Goal: Task Accomplishment & Management: Use online tool/utility

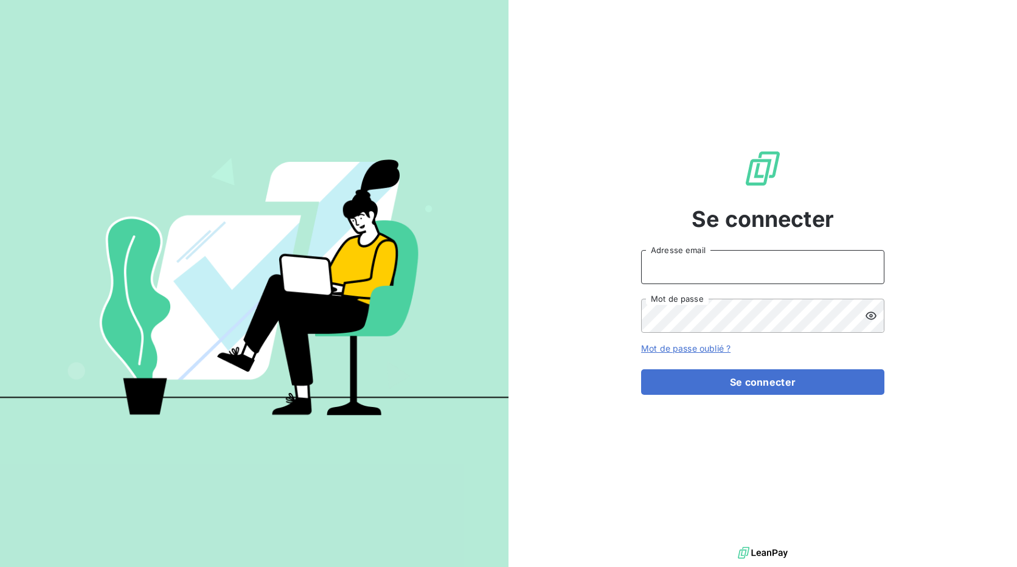
click at [716, 279] on input "Adresse email" at bounding box center [762, 267] width 243 height 34
type input "recouvrement@copytop.com"
click at [641, 369] on button "Se connecter" at bounding box center [762, 382] width 243 height 26
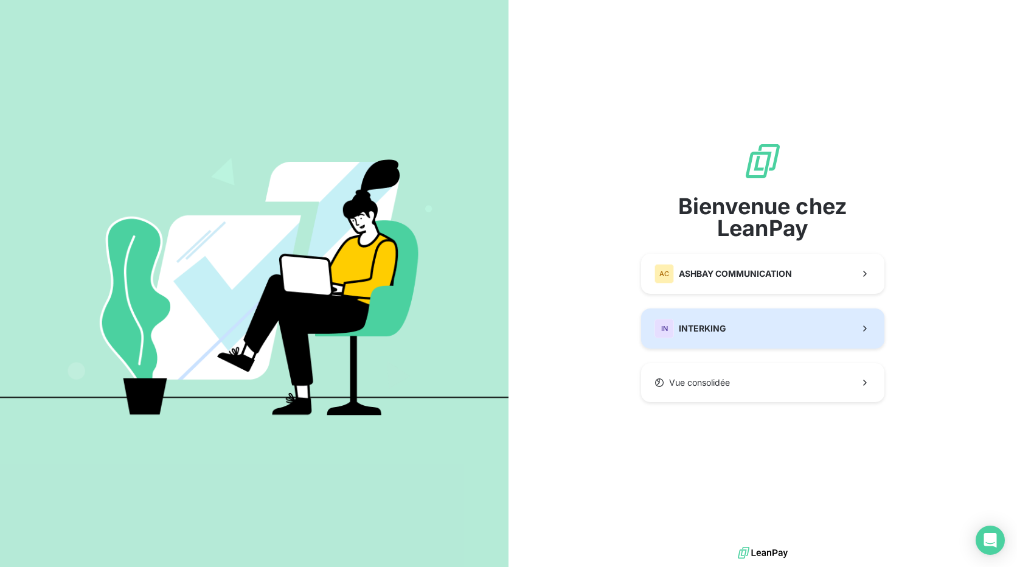
click at [682, 325] on span "INTERKING" at bounding box center [702, 328] width 47 height 12
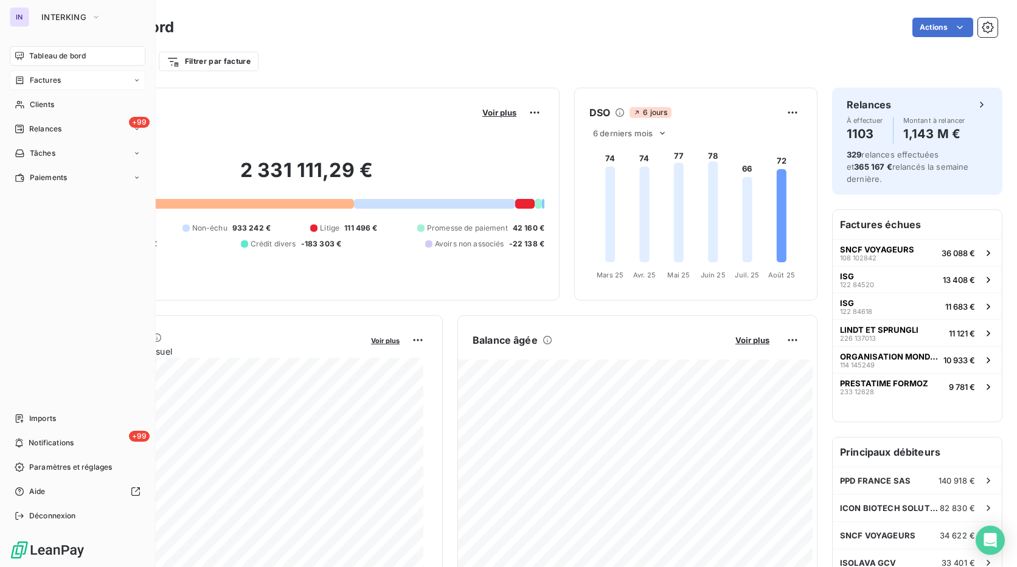
click at [45, 78] on span "Factures" at bounding box center [45, 80] width 31 height 11
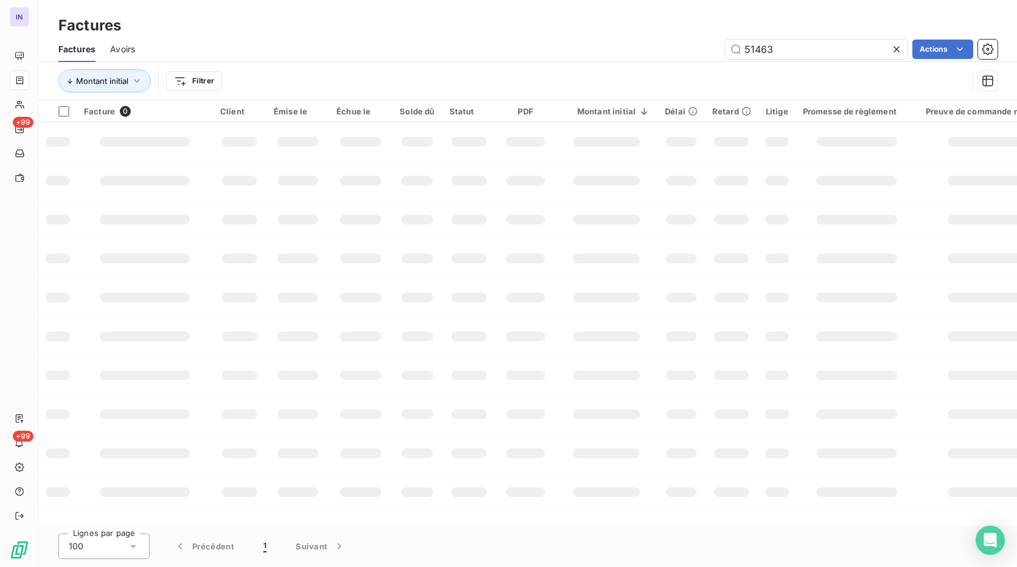
drag, startPoint x: 713, startPoint y: 42, endPoint x: 576, endPoint y: 44, distance: 136.9
click at [576, 44] on div "51463 Actions" at bounding box center [574, 49] width 848 height 19
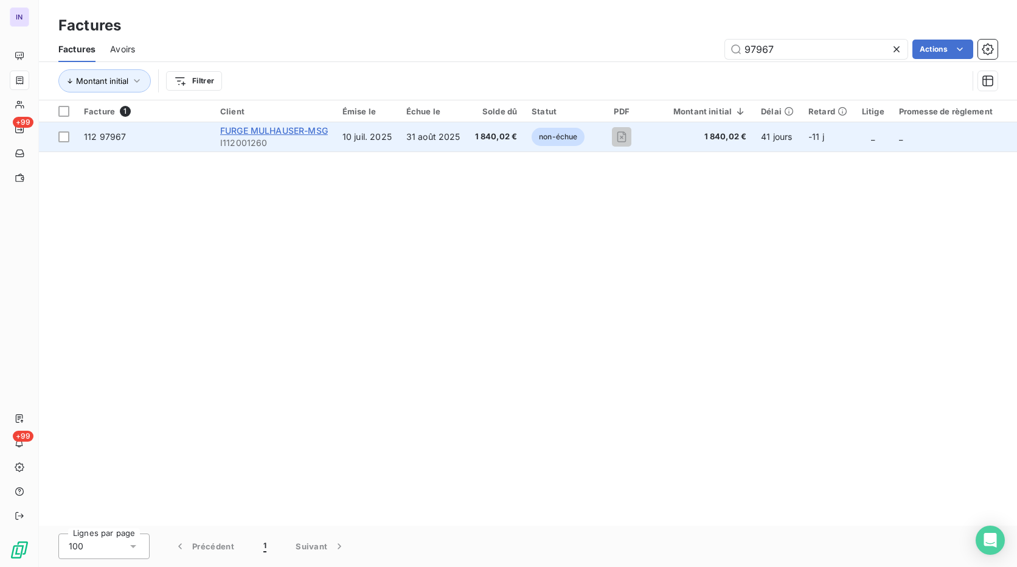
type input "97967"
click at [310, 128] on span "FURGE MULHAUSER-MSG" at bounding box center [274, 130] width 108 height 10
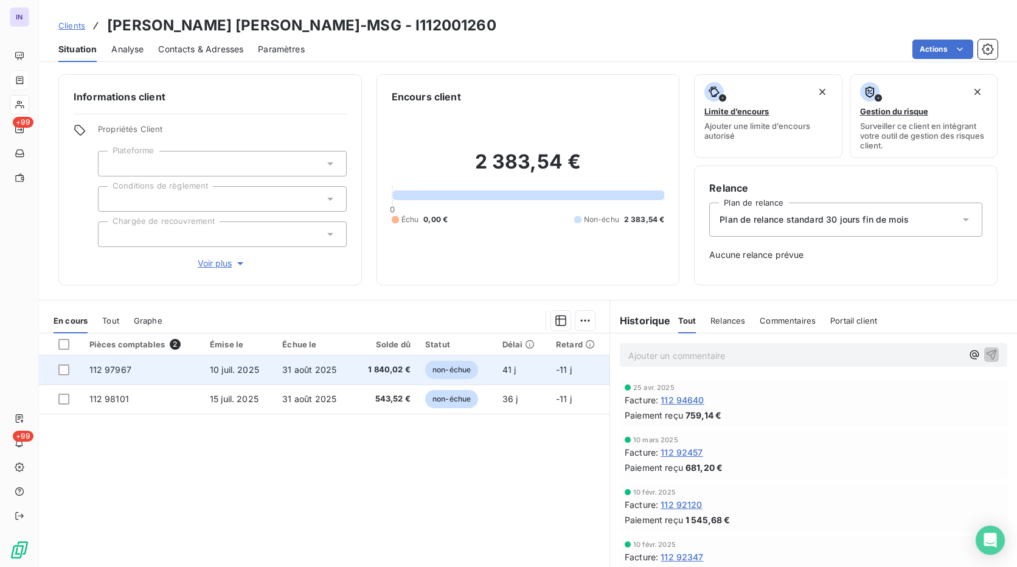
click at [356, 378] on td "1 840,02 €" at bounding box center [385, 369] width 64 height 29
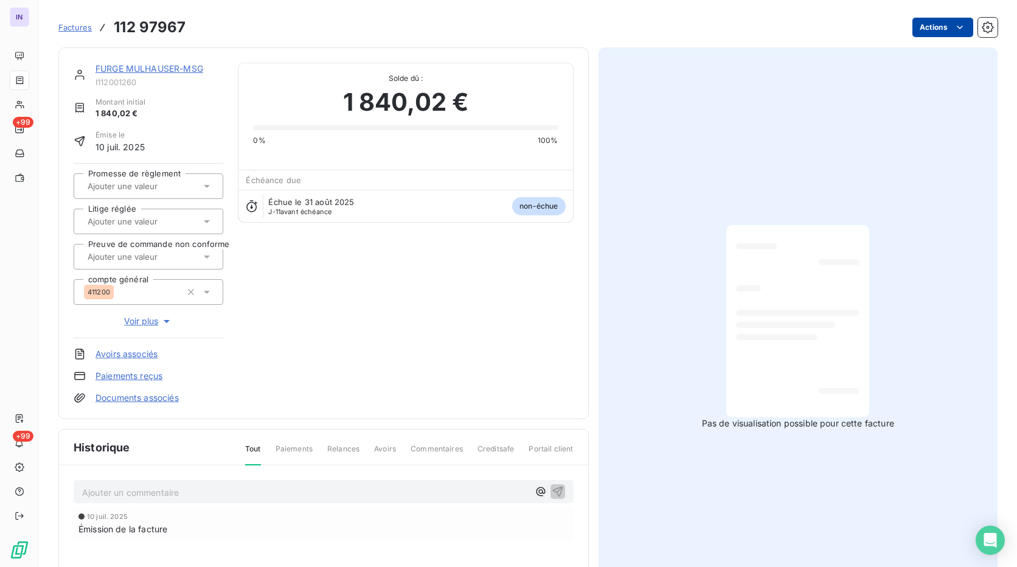
click at [931, 30] on html "IN +99 +99 Factures 112 97967 Actions [PERSON_NAME] [PERSON_NAME]-MSG I11200126…" at bounding box center [508, 283] width 1017 height 567
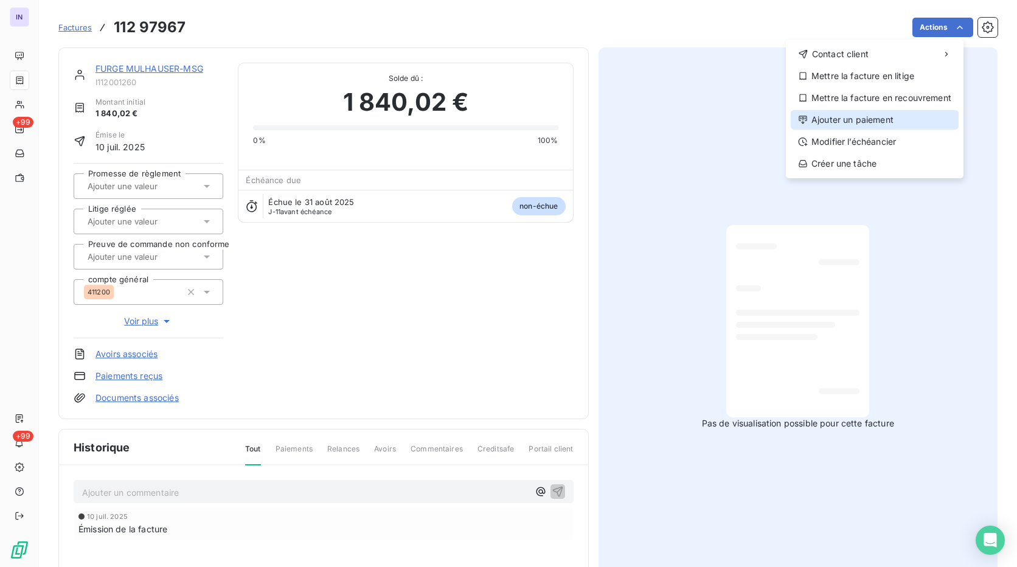
click at [873, 117] on div "Ajouter un paiement" at bounding box center [875, 119] width 168 height 19
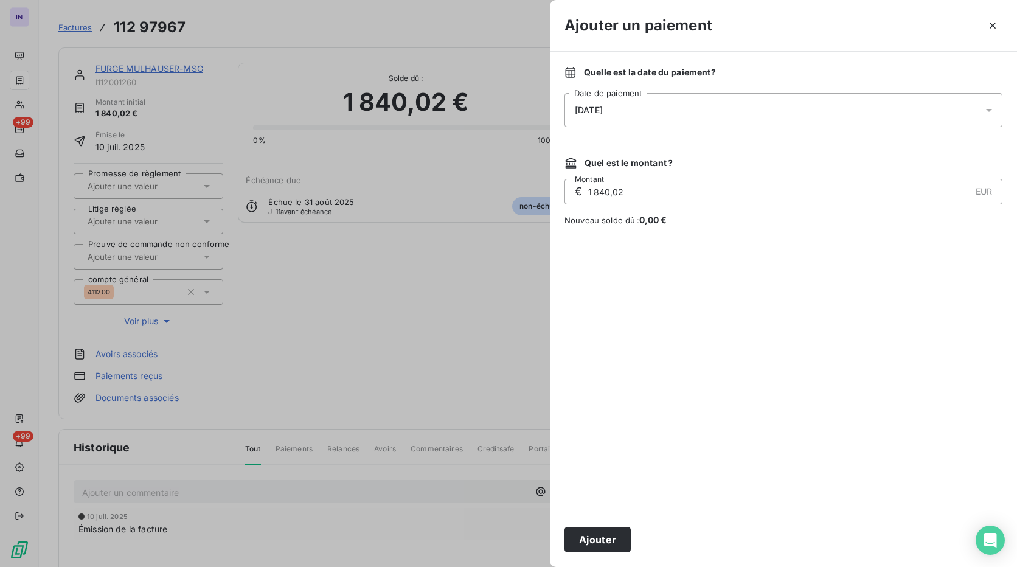
click at [736, 111] on div "[DATE]" at bounding box center [784, 110] width 438 height 34
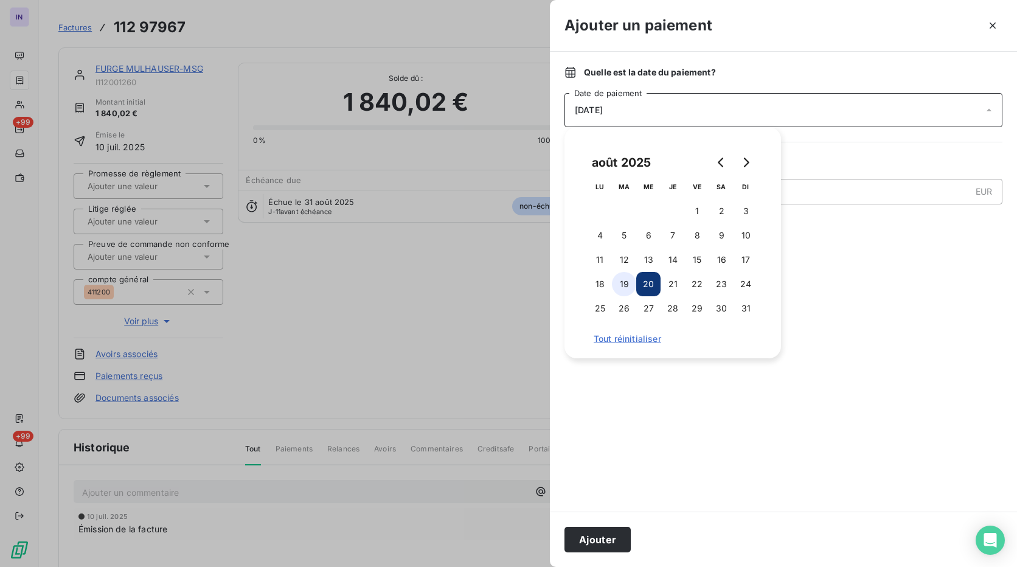
click at [624, 285] on button "19" at bounding box center [624, 284] width 24 height 24
drag, startPoint x: 605, startPoint y: 541, endPoint x: 256, endPoint y: 337, distance: 405.2
click at [605, 541] on button "Ajouter" at bounding box center [598, 540] width 66 height 26
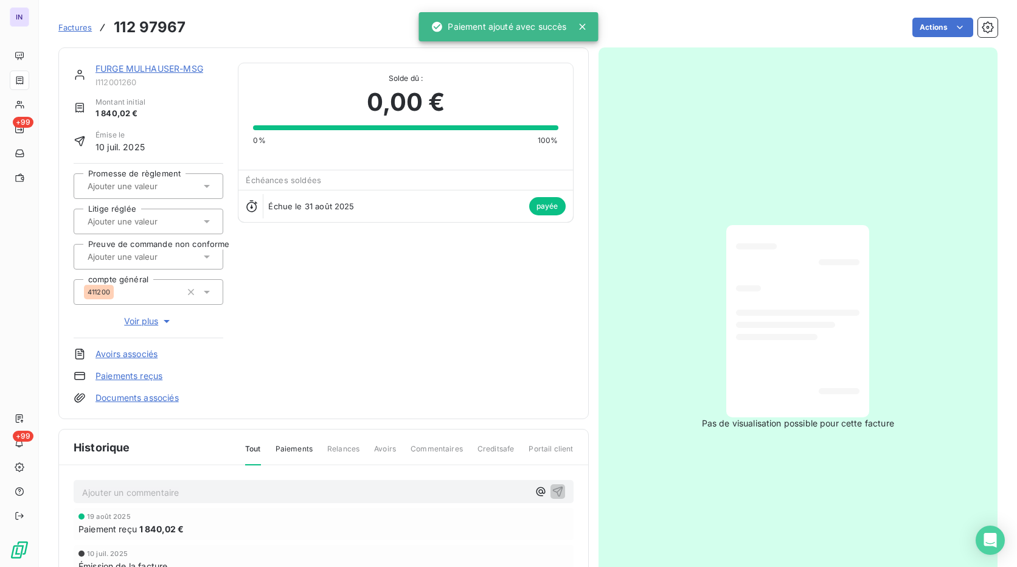
click at [148, 70] on link "FURGE MULHAUSER-MSG" at bounding box center [150, 68] width 108 height 10
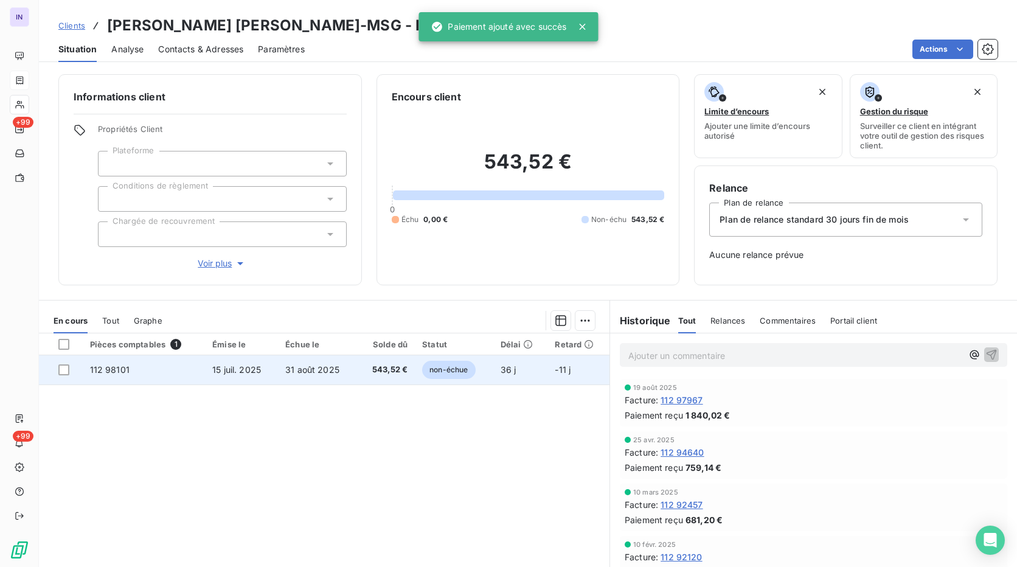
click at [298, 371] on span "31 août 2025" at bounding box center [312, 369] width 54 height 10
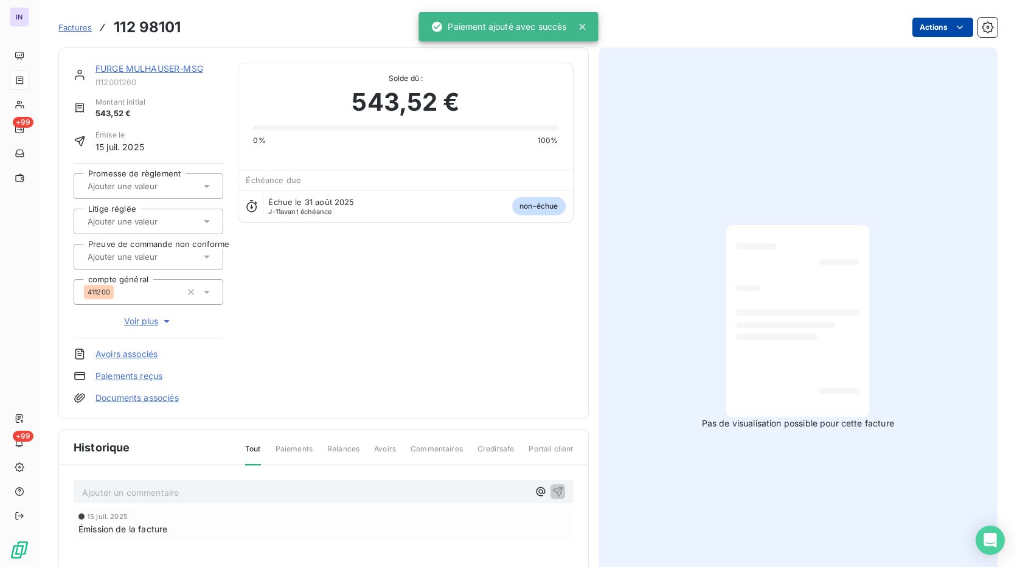
click at [937, 23] on html "IN +99 +99 Factures 112 98101 Actions [PERSON_NAME] [PERSON_NAME]-MSG I11200126…" at bounding box center [508, 283] width 1017 height 567
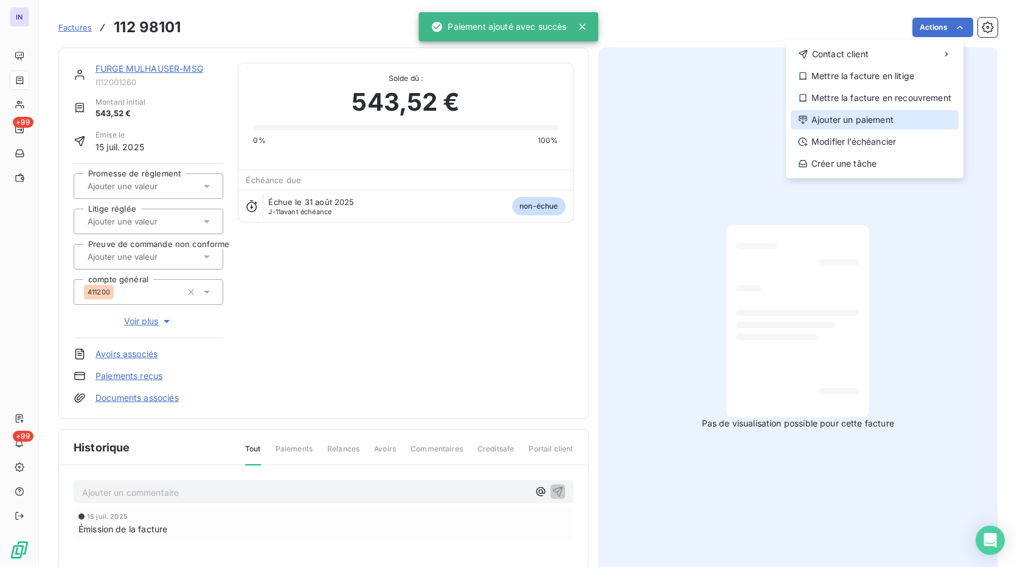
click at [886, 116] on div "Ajouter un paiement" at bounding box center [875, 119] width 168 height 19
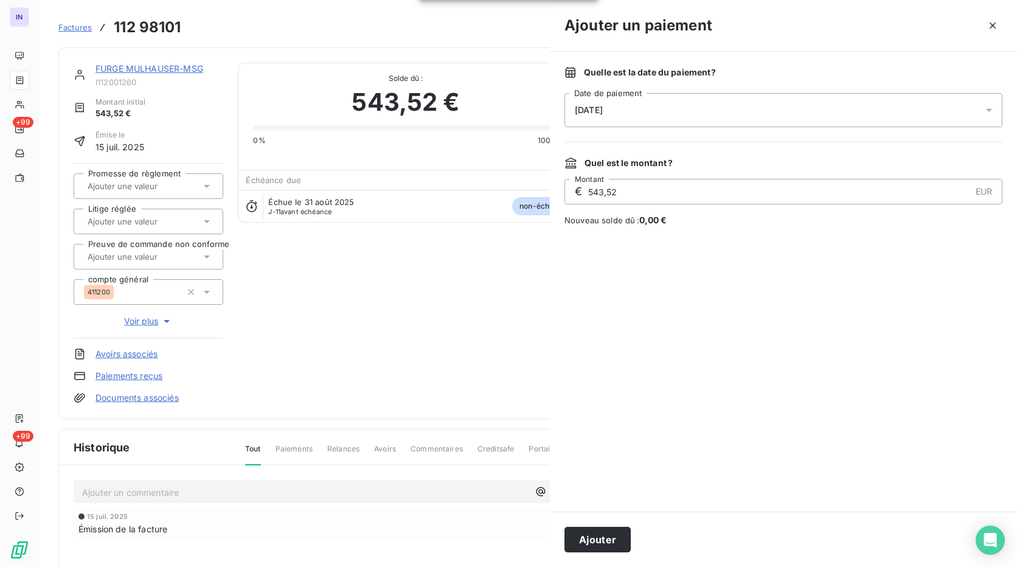
click at [689, 111] on div "[DATE]" at bounding box center [784, 110] width 438 height 34
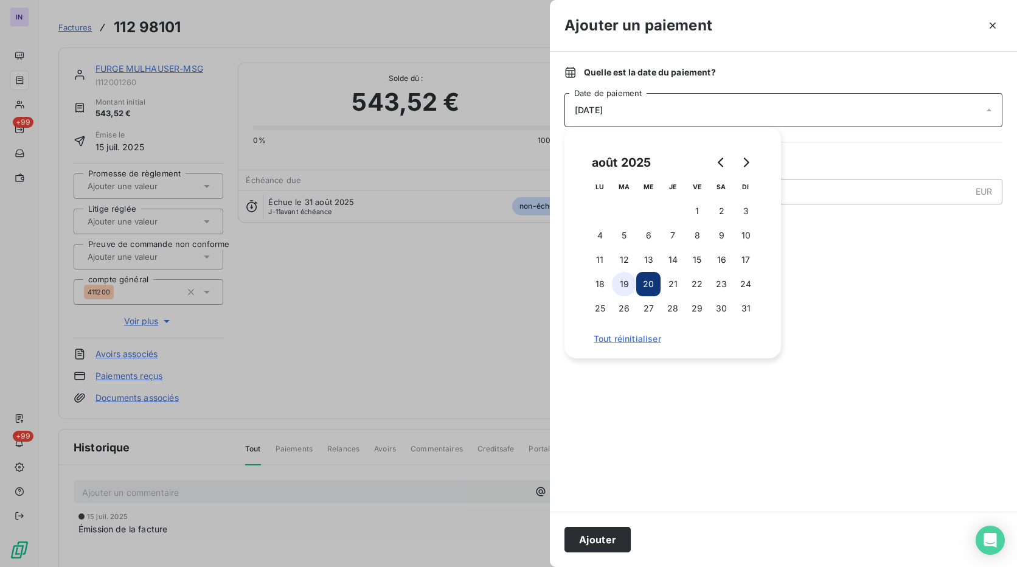
click at [621, 280] on button "19" at bounding box center [624, 284] width 24 height 24
click at [599, 538] on button "Ajouter" at bounding box center [598, 540] width 66 height 26
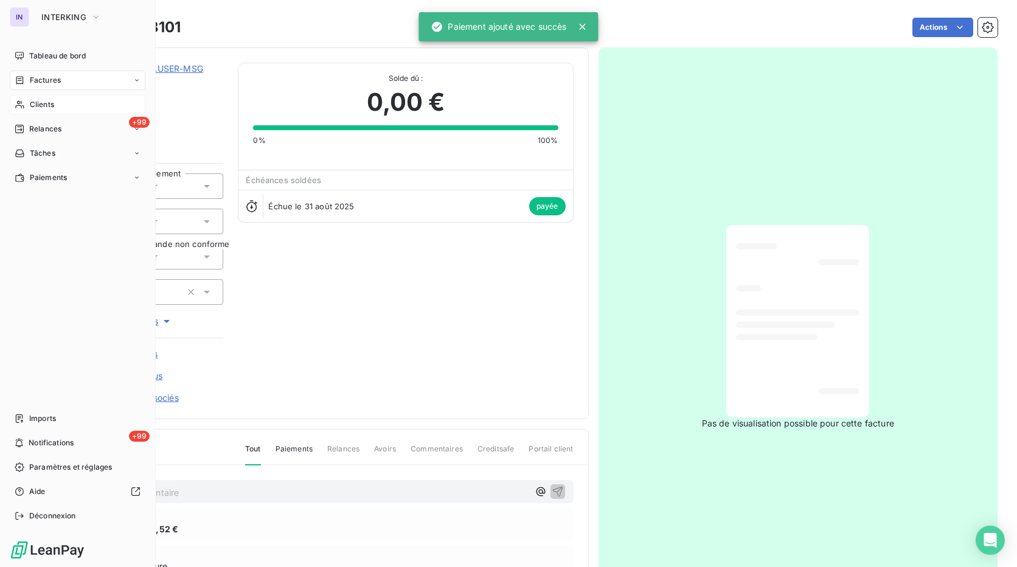
click at [41, 103] on span "Clients" at bounding box center [42, 104] width 24 height 11
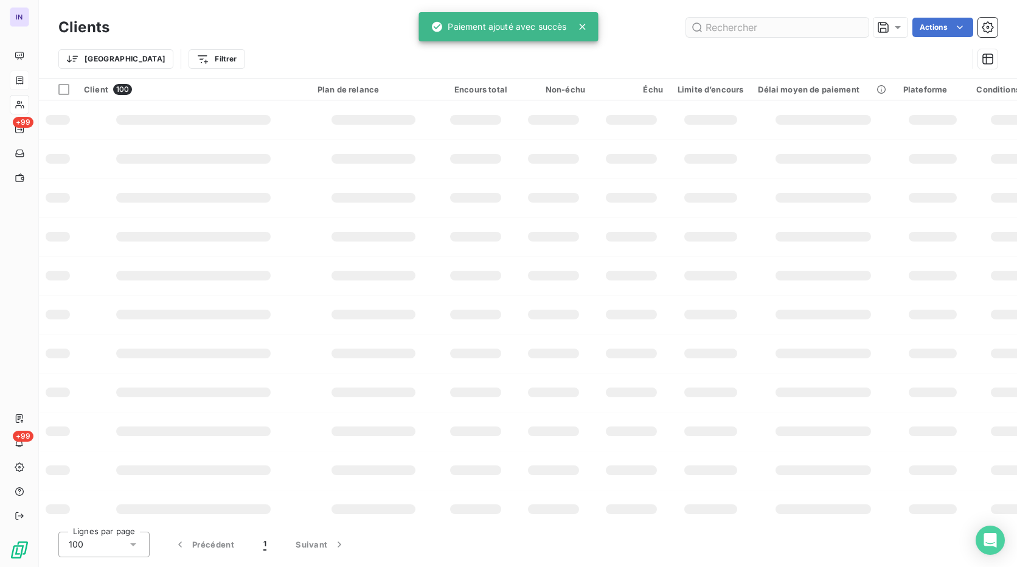
click at [786, 33] on input "text" at bounding box center [777, 27] width 183 height 19
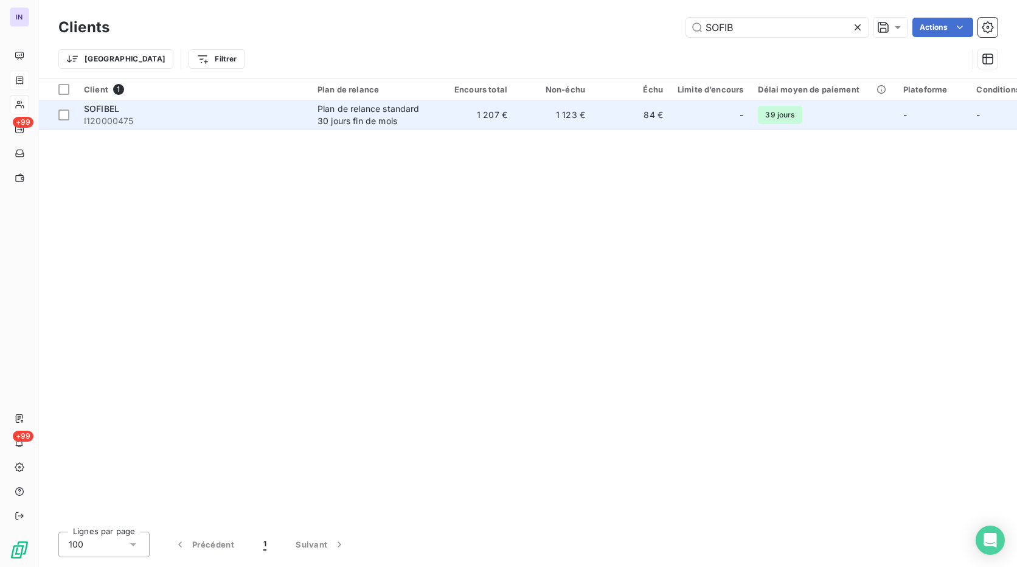
type input "SOFIB"
click at [345, 120] on div "Plan de relance standard 30 jours fin de mois" at bounding box center [374, 115] width 112 height 24
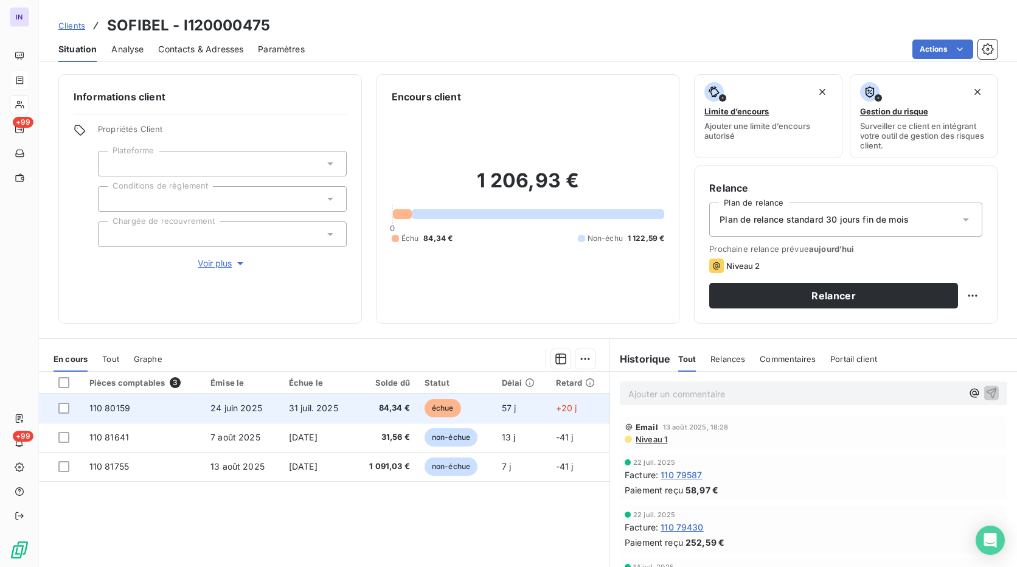
click at [312, 413] on span "31 juil. 2025" at bounding box center [313, 408] width 49 height 10
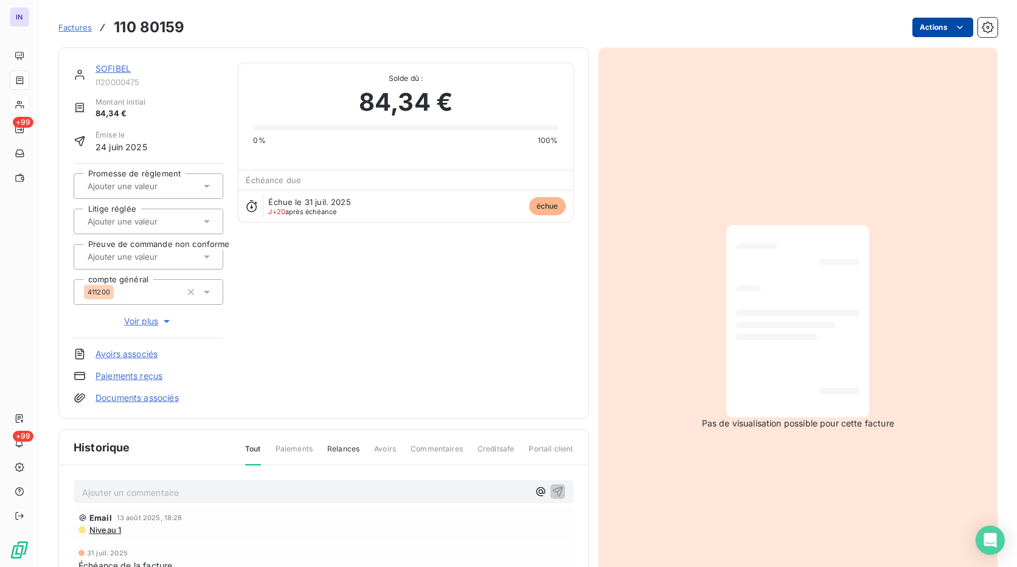
click at [921, 28] on html "IN +99 +99 Factures 110 80159 Actions SOFIBEL I120000475 Montant initial 84,34 …" at bounding box center [508, 283] width 1017 height 567
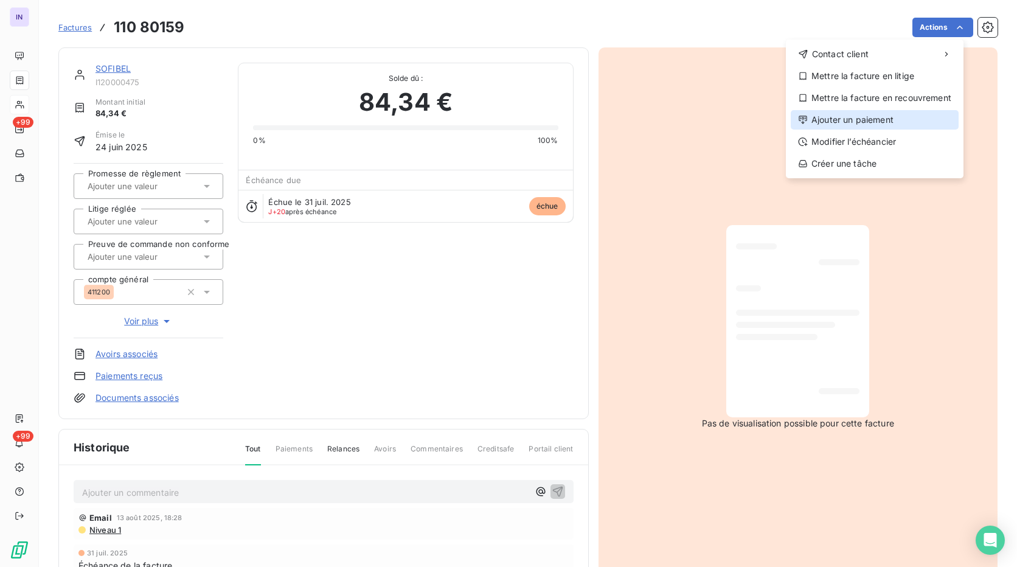
click at [869, 116] on div "Ajouter un paiement" at bounding box center [875, 119] width 168 height 19
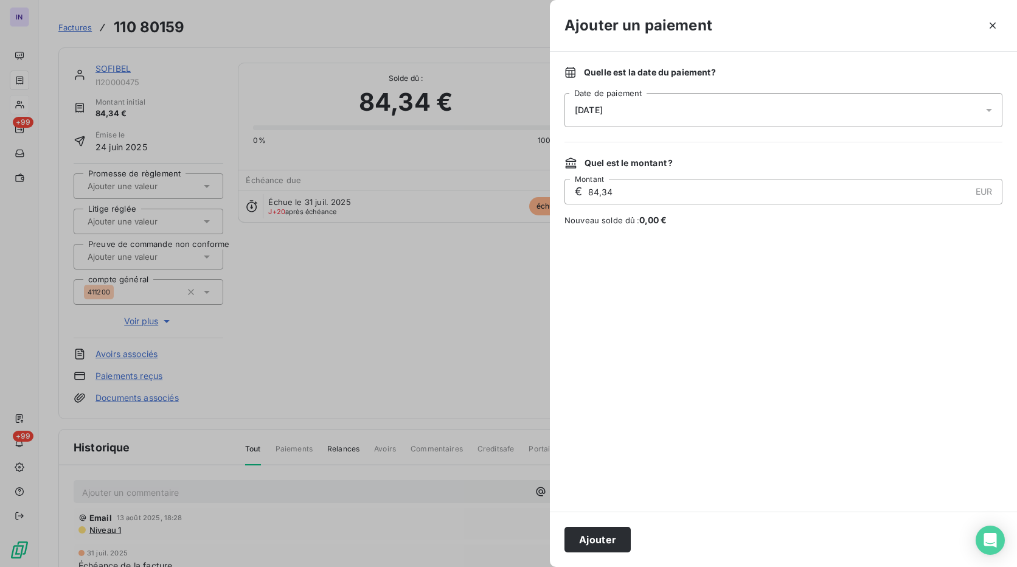
click at [725, 119] on div "[DATE]" at bounding box center [784, 110] width 438 height 34
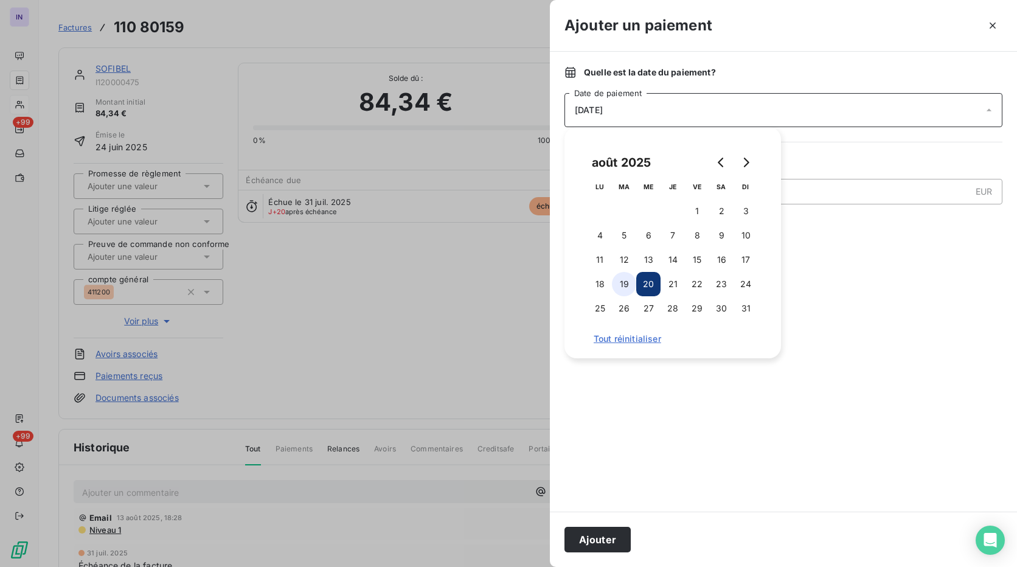
click at [629, 285] on button "19" at bounding box center [624, 284] width 24 height 24
click at [611, 542] on button "Ajouter" at bounding box center [598, 540] width 66 height 26
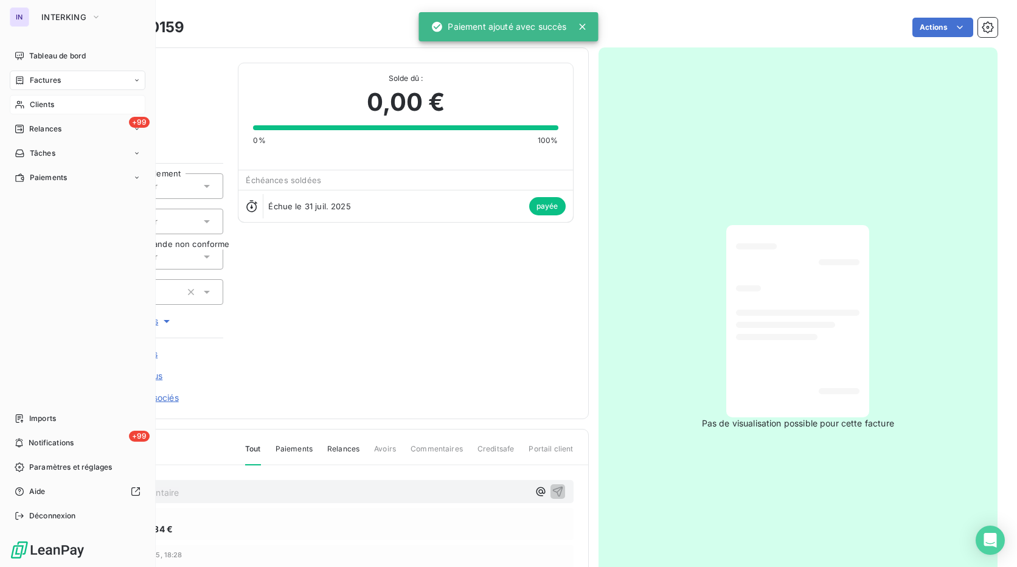
click at [57, 82] on span "Factures" at bounding box center [45, 80] width 31 height 11
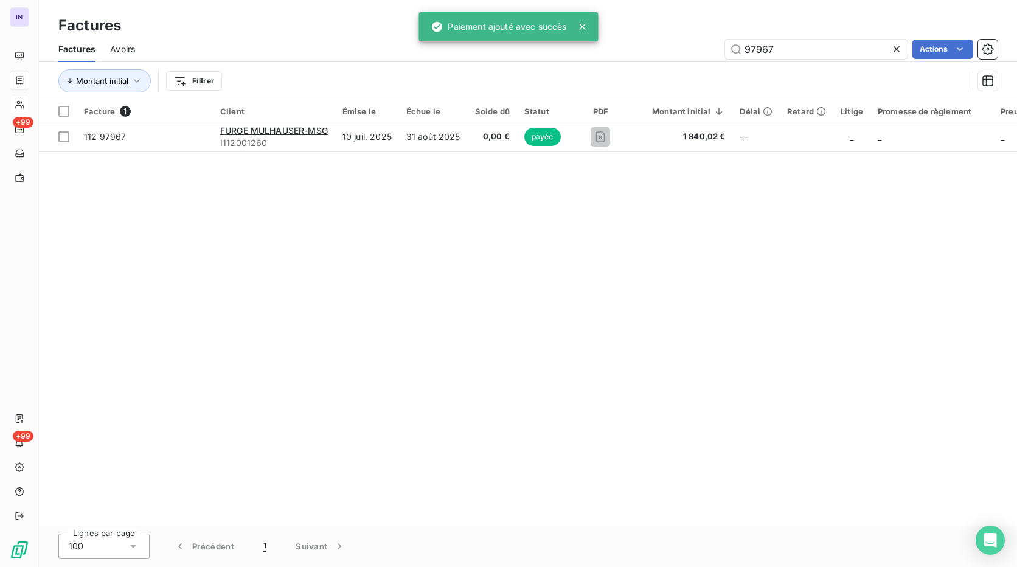
drag, startPoint x: 802, startPoint y: 51, endPoint x: 616, endPoint y: 58, distance: 186.3
click at [616, 58] on div "97967 Actions" at bounding box center [574, 49] width 848 height 19
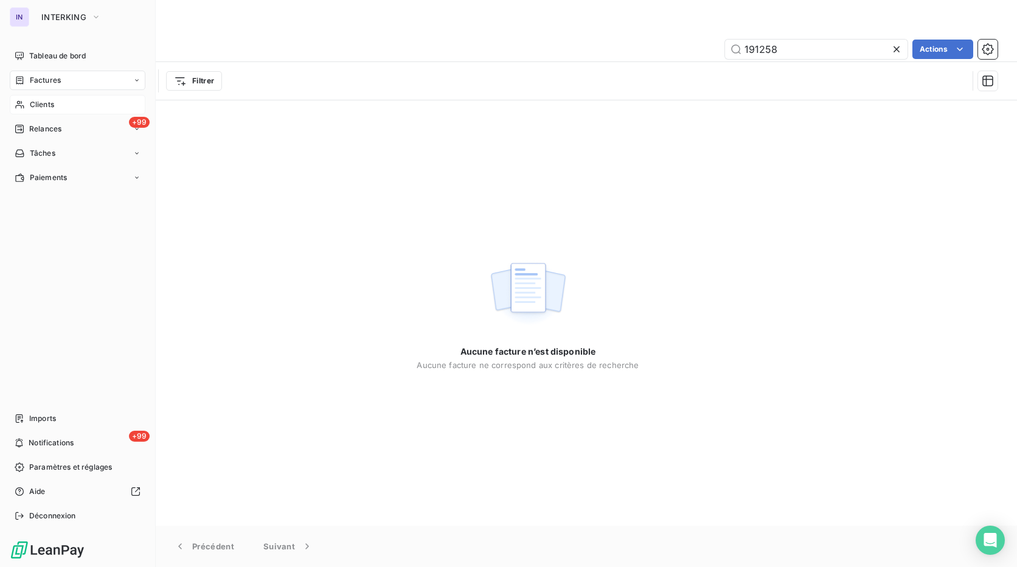
type input "191258"
drag, startPoint x: 37, startPoint y: 105, endPoint x: 87, endPoint y: 102, distance: 50.6
click at [37, 105] on span "Clients" at bounding box center [42, 104] width 24 height 11
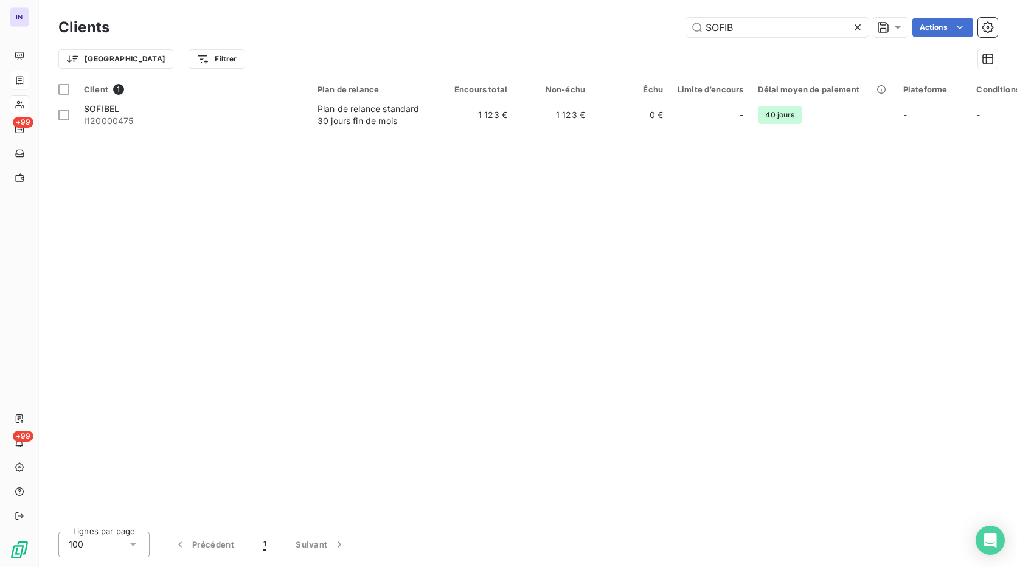
drag, startPoint x: 776, startPoint y: 30, endPoint x: 597, endPoint y: 40, distance: 179.7
click at [597, 40] on div "Clients SOFIB Actions" at bounding box center [527, 28] width 939 height 26
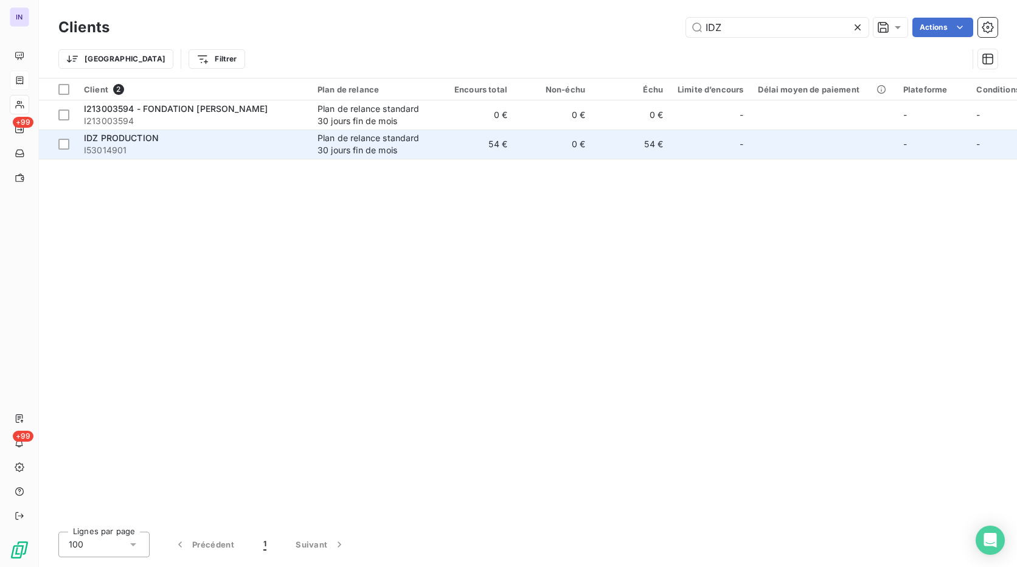
type input "IDZ"
click at [186, 138] on div "IDZ PRODUCTION" at bounding box center [193, 138] width 219 height 12
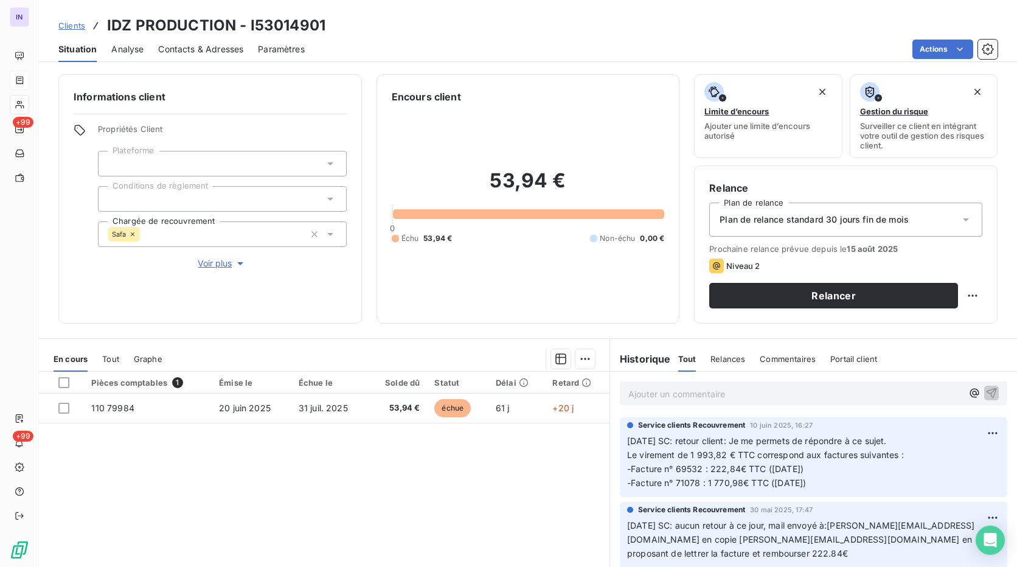
click at [132, 235] on icon at bounding box center [133, 234] width 4 height 4
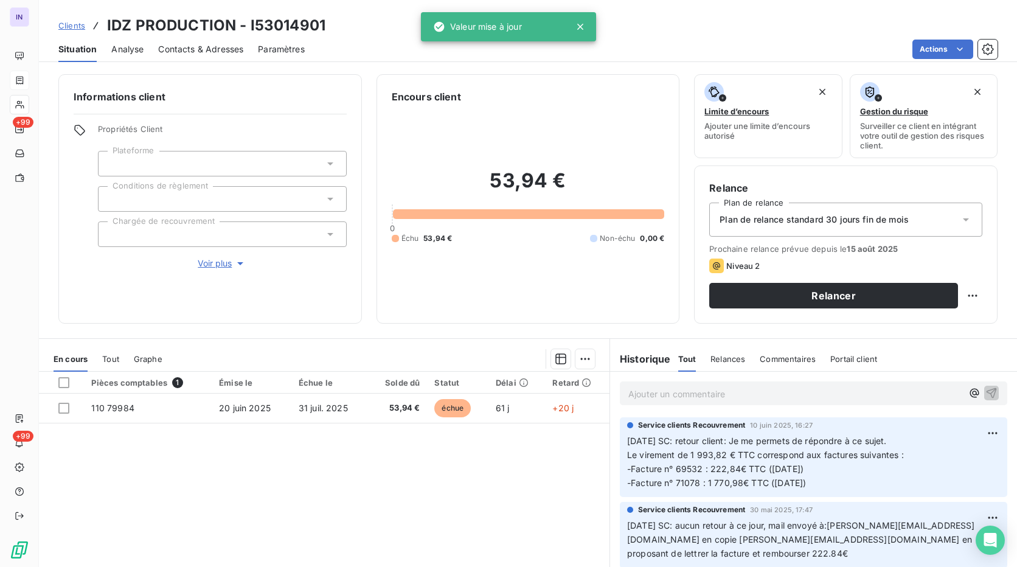
click at [429, 357] on div at bounding box center [386, 358] width 418 height 19
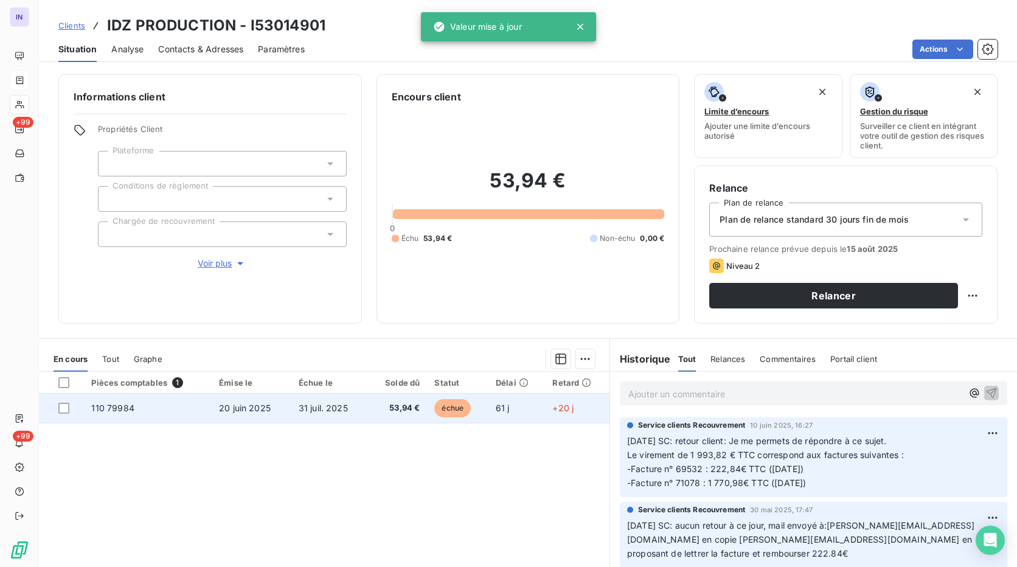
click at [312, 403] on span "31 juil. 2025" at bounding box center [323, 408] width 49 height 10
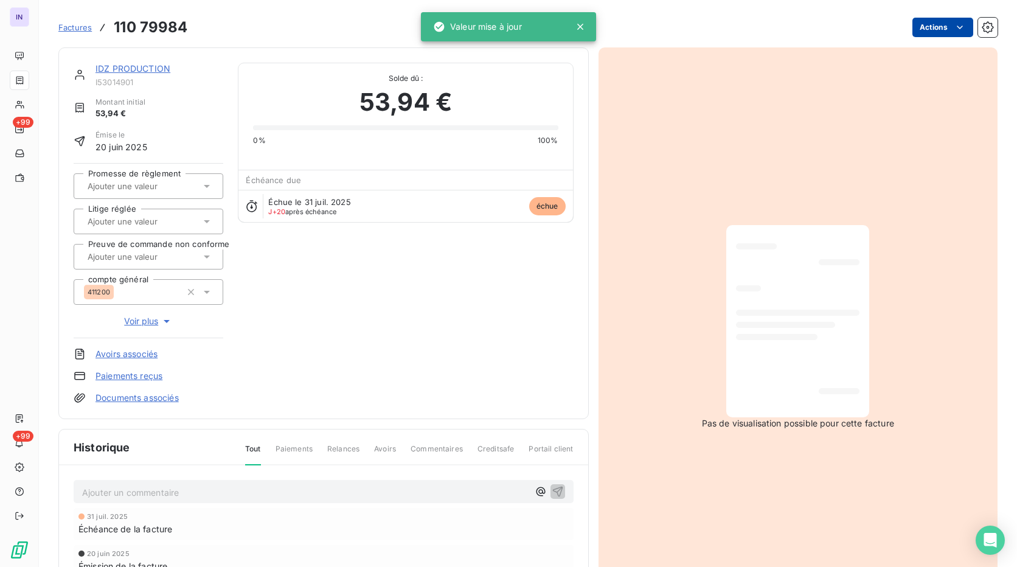
click at [921, 24] on html "IN +99 +99 Factures 110 79984 Actions IDZ PRODUCTION I53014901 Montant initial …" at bounding box center [508, 283] width 1017 height 567
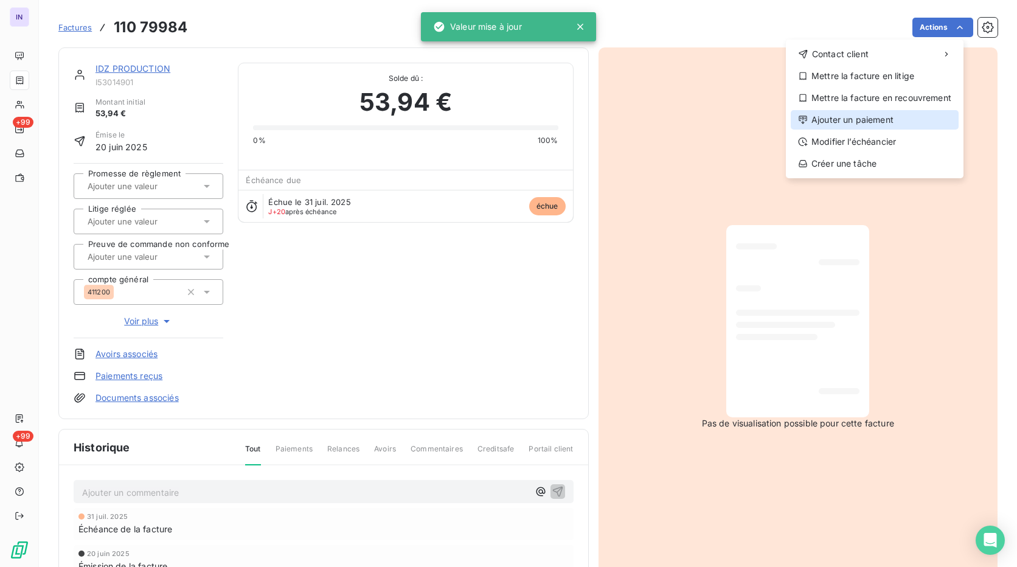
click at [863, 122] on div "Ajouter un paiement" at bounding box center [875, 119] width 168 height 19
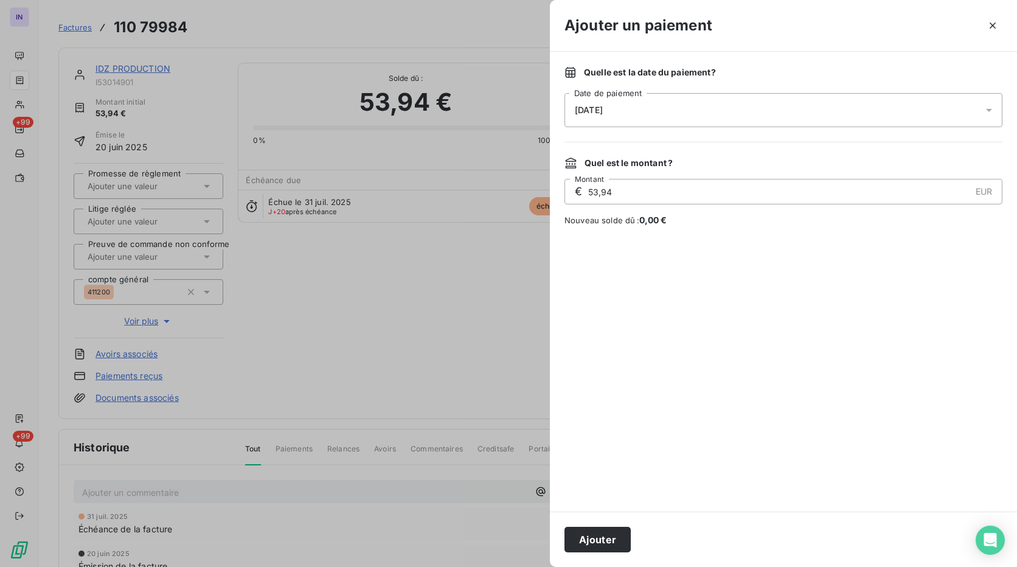
click at [734, 111] on div "[DATE]" at bounding box center [784, 110] width 438 height 34
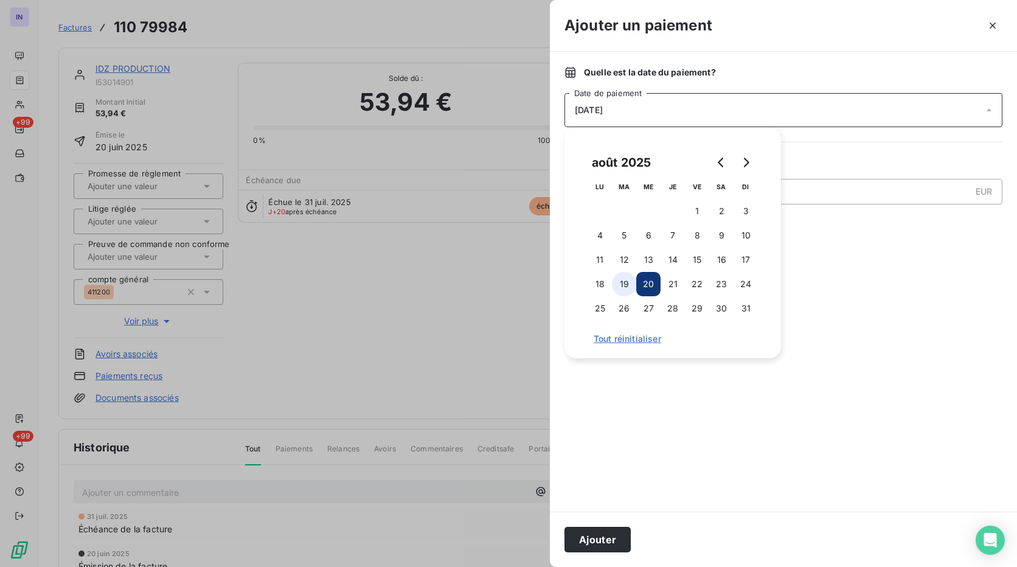
click at [624, 283] on button "19" at bounding box center [624, 284] width 24 height 24
click at [596, 545] on button "Ajouter" at bounding box center [598, 540] width 66 height 26
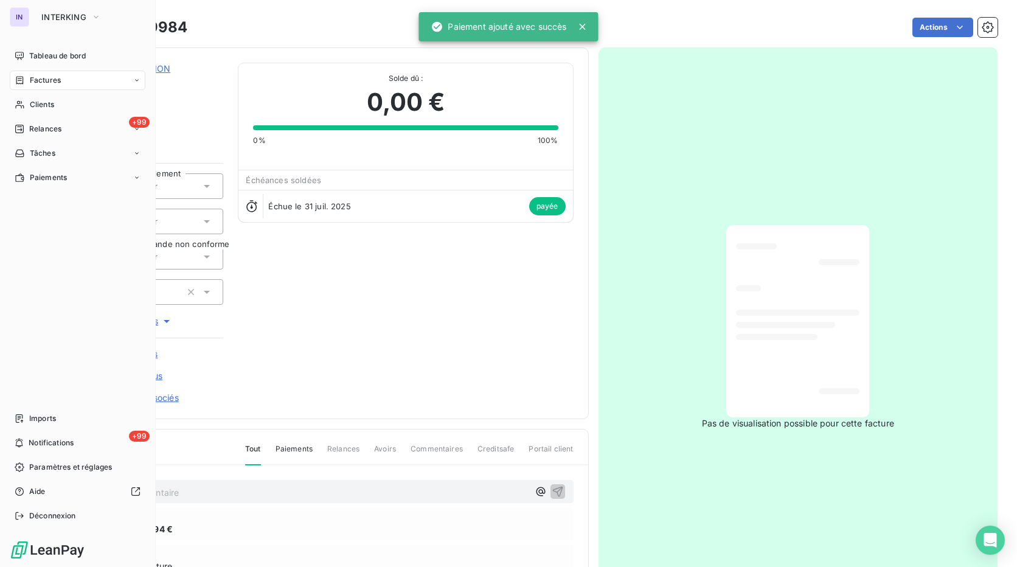
click at [43, 80] on span "Factures" at bounding box center [45, 80] width 31 height 11
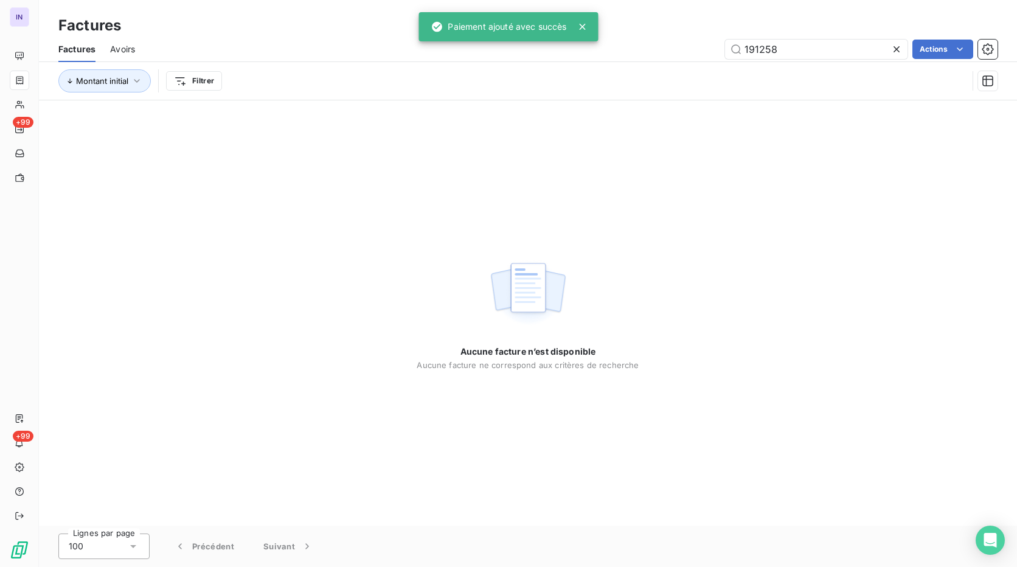
drag, startPoint x: 751, startPoint y: 58, endPoint x: 649, endPoint y: 52, distance: 103.0
click at [647, 52] on div "191258 Actions" at bounding box center [574, 49] width 848 height 19
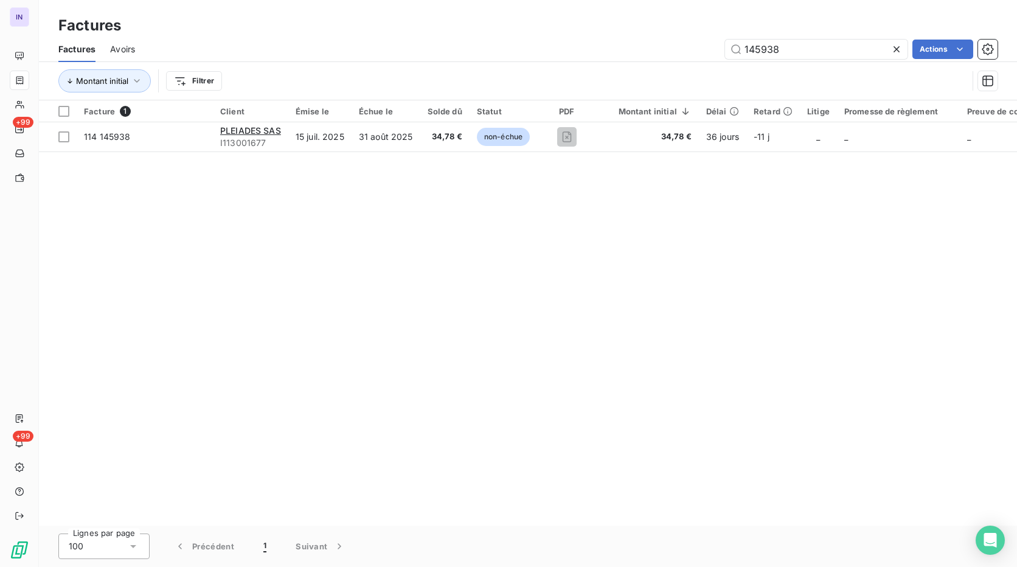
type input "145938"
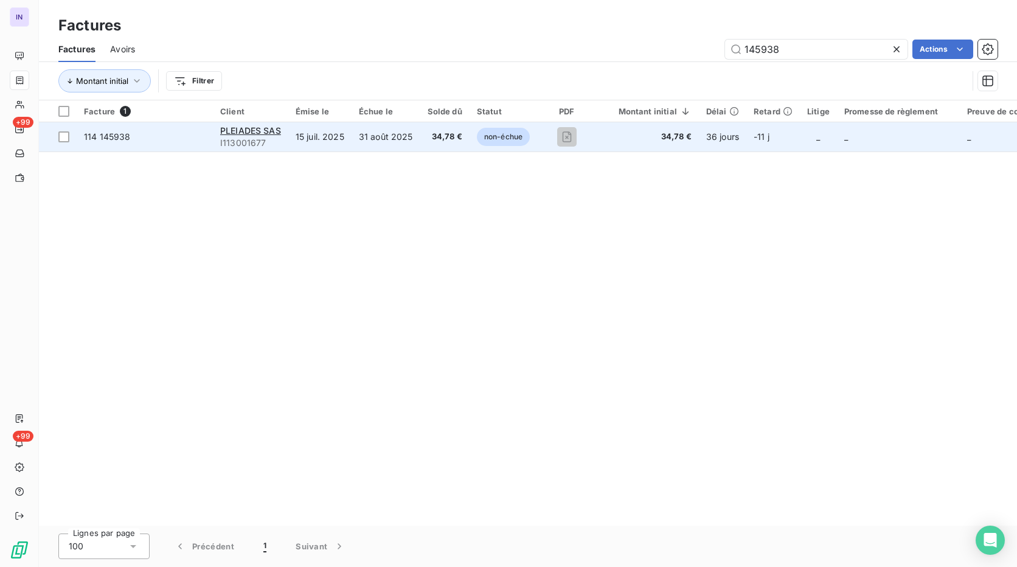
click at [383, 129] on td "31 août 2025" at bounding box center [386, 136] width 69 height 29
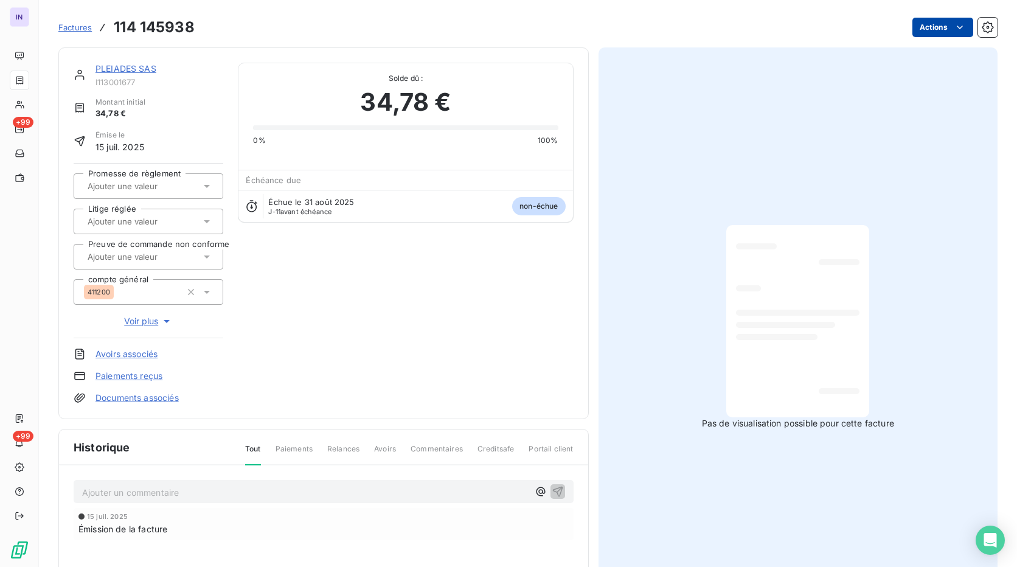
click at [931, 32] on html "IN +99 +99 Factures 114 145938 Actions PLEIADES SAS I113001677 Montant initial …" at bounding box center [508, 283] width 1017 height 567
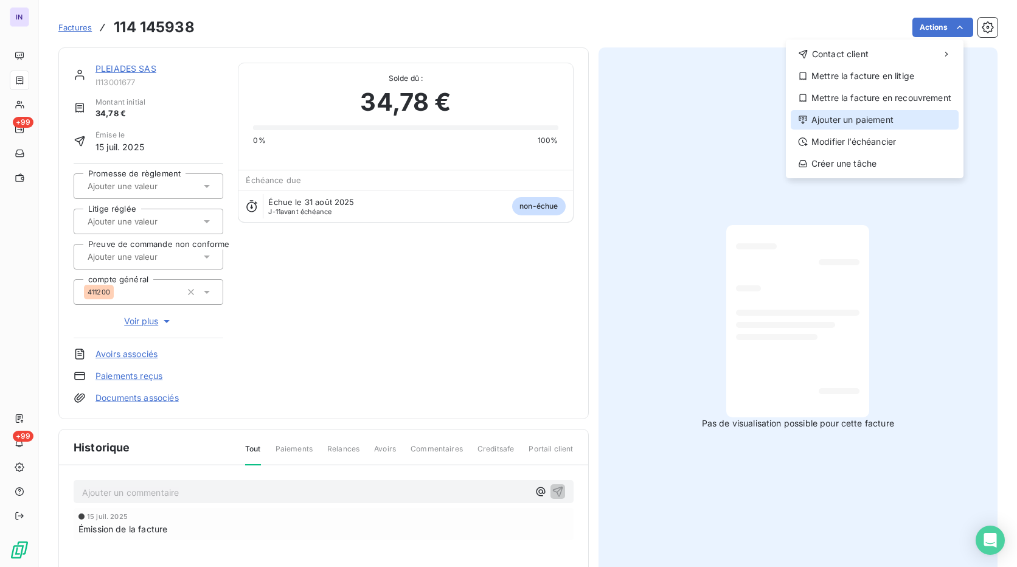
click at [863, 114] on div "Ajouter un paiement" at bounding box center [875, 119] width 168 height 19
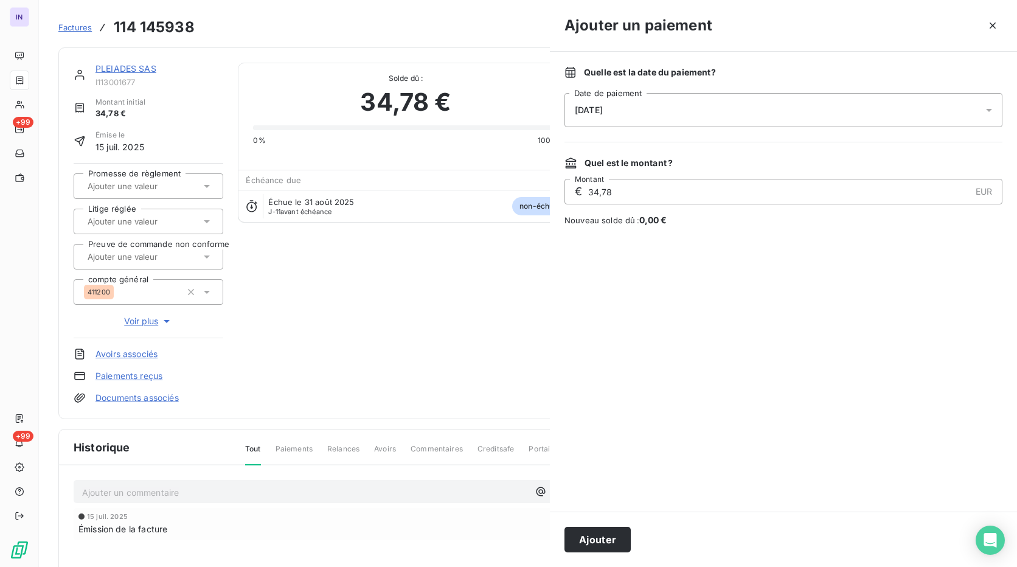
click at [762, 106] on div "[DATE]" at bounding box center [784, 110] width 438 height 34
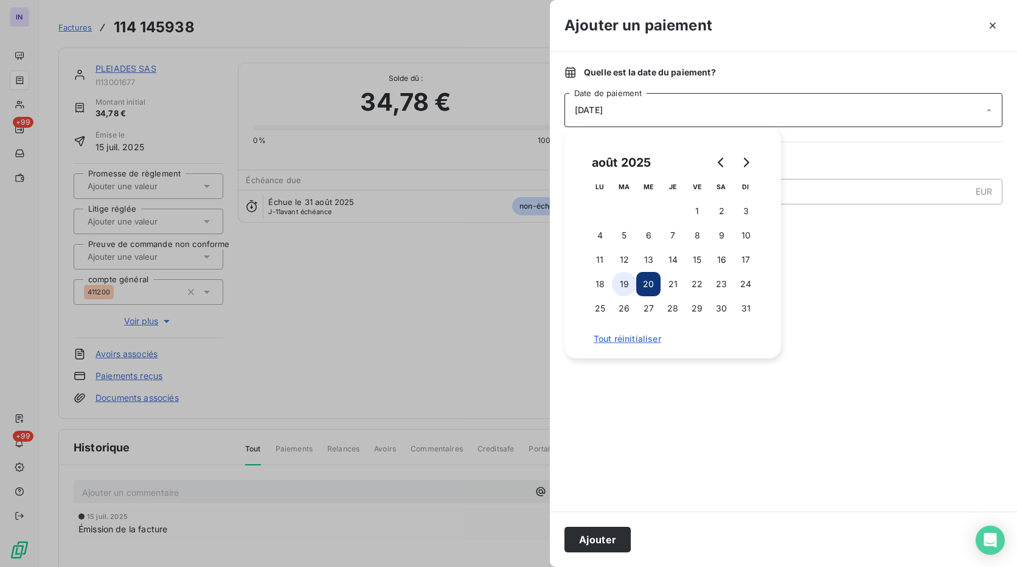
click at [624, 287] on button "19" at bounding box center [624, 284] width 24 height 24
click at [591, 535] on button "Ajouter" at bounding box center [598, 540] width 66 height 26
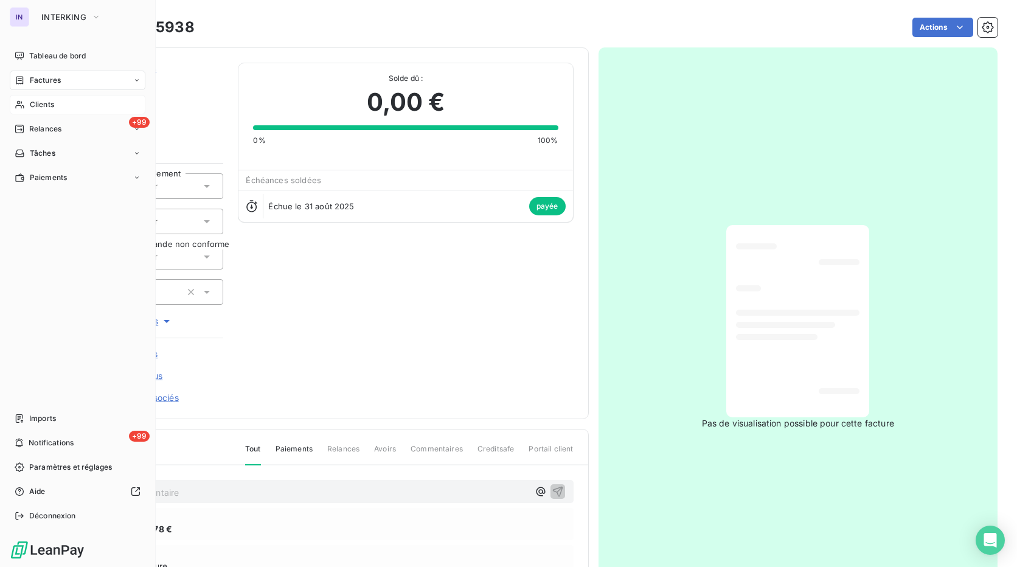
drag, startPoint x: 58, startPoint y: 49, endPoint x: 145, endPoint y: 111, distance: 107.2
click at [58, 49] on div "Tableau de bord" at bounding box center [78, 55] width 136 height 19
